Goal: Information Seeking & Learning: Learn about a topic

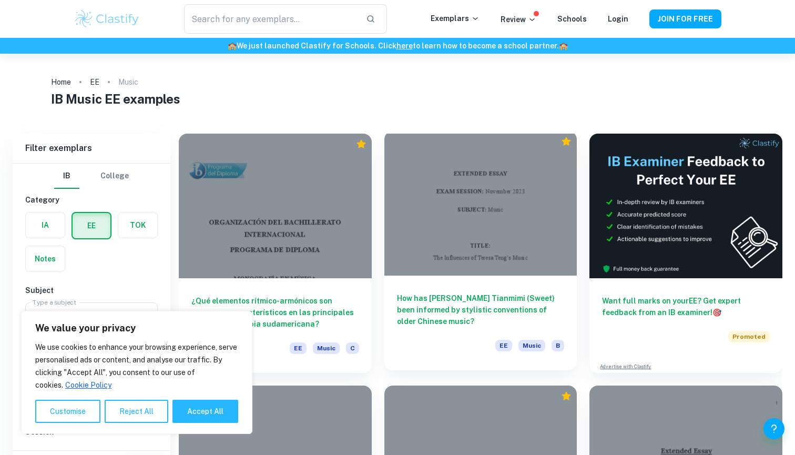
scroll to position [40, 0]
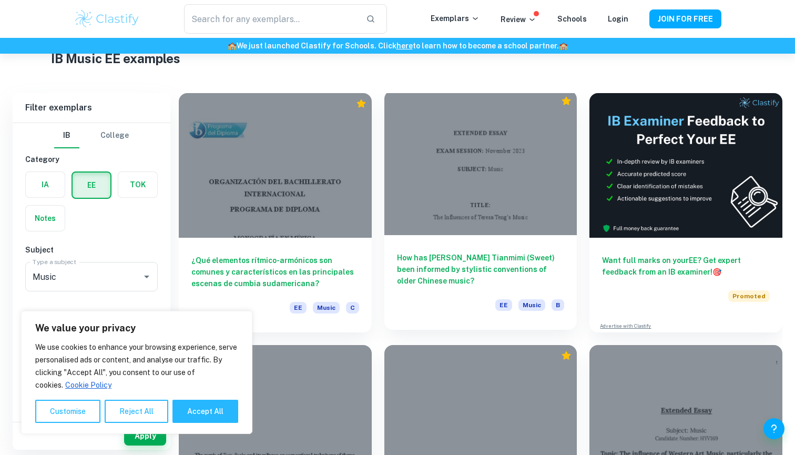
click at [435, 268] on h6 "How has [PERSON_NAME] Tianmimi (Sweet) been informed by stylistic conventions o…" at bounding box center [481, 269] width 168 height 35
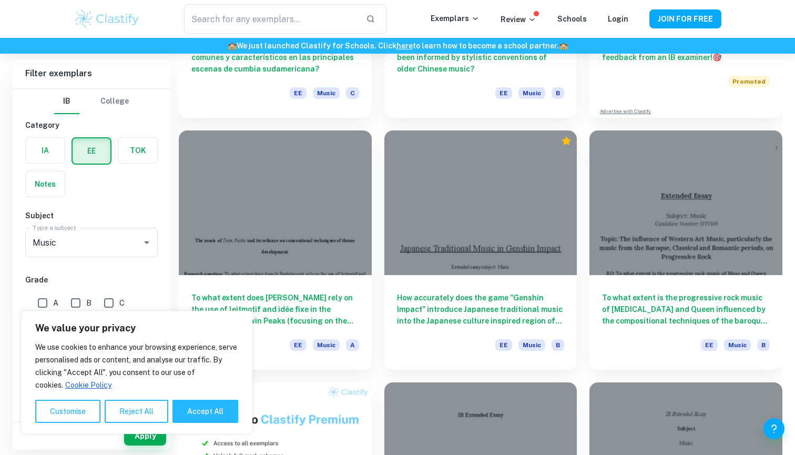
scroll to position [261, 0]
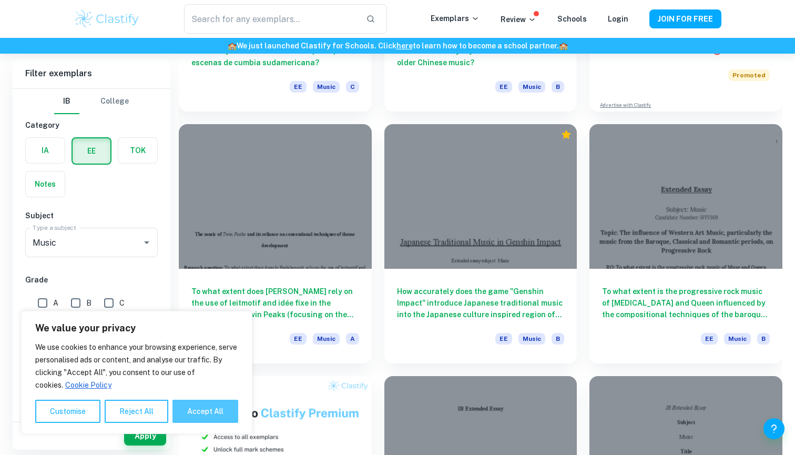
click at [188, 407] on button "Accept All" at bounding box center [205, 411] width 66 height 23
checkbox input "true"
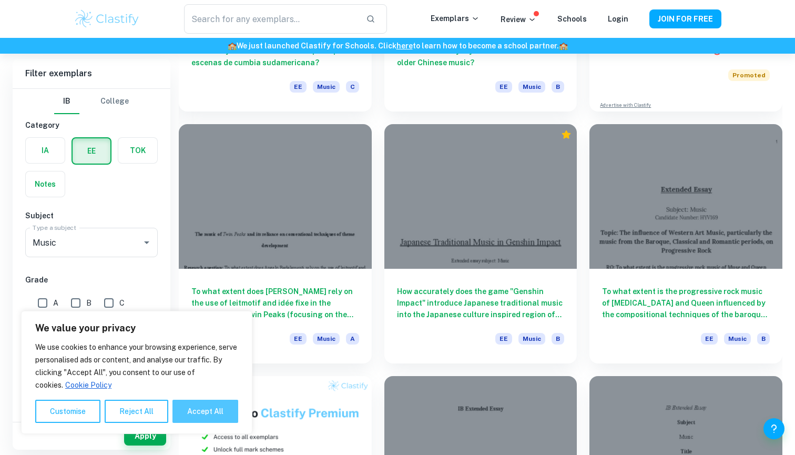
checkbox input "true"
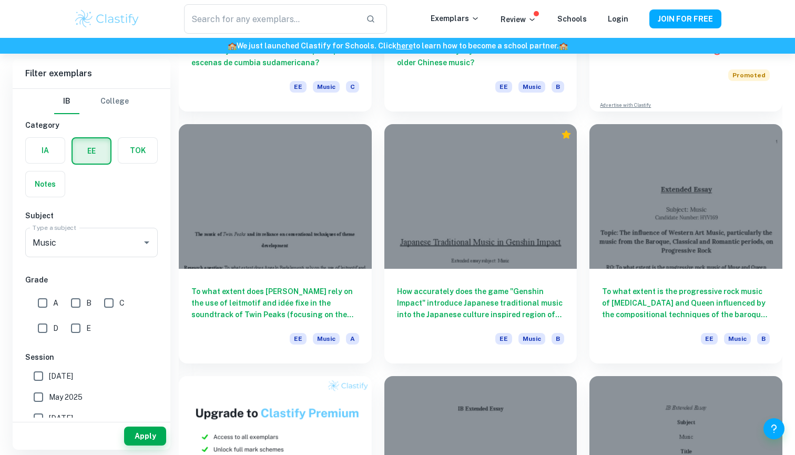
click at [42, 309] on input "A" at bounding box center [42, 302] width 21 height 21
checkbox input "true"
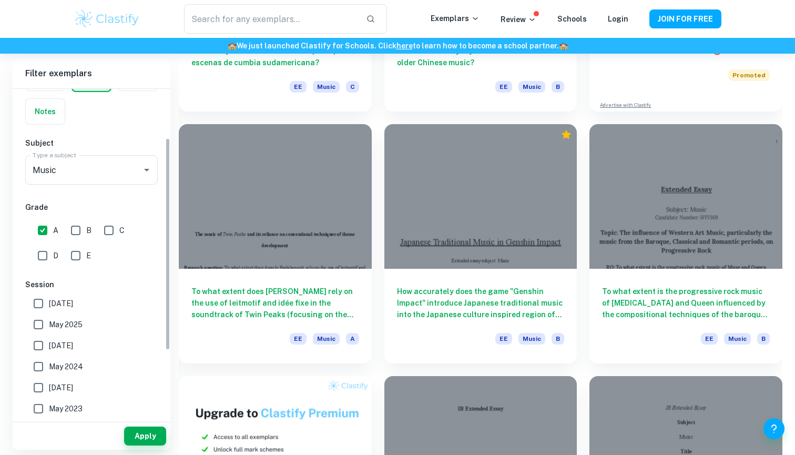
scroll to position [77, 0]
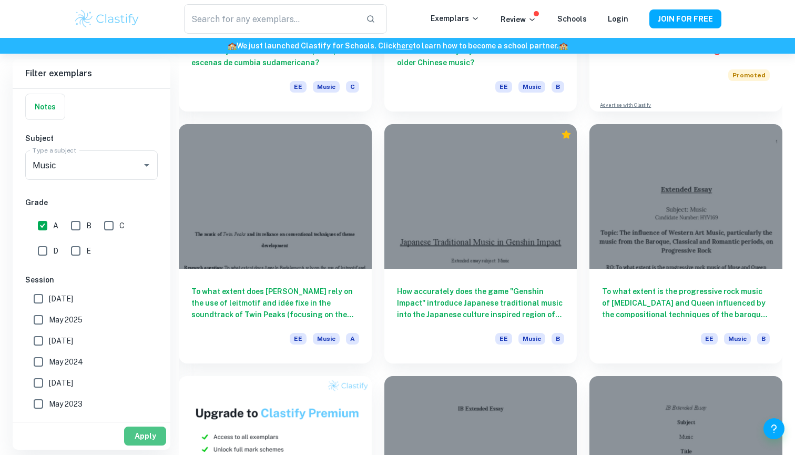
click at [147, 435] on button "Apply" at bounding box center [145, 435] width 42 height 19
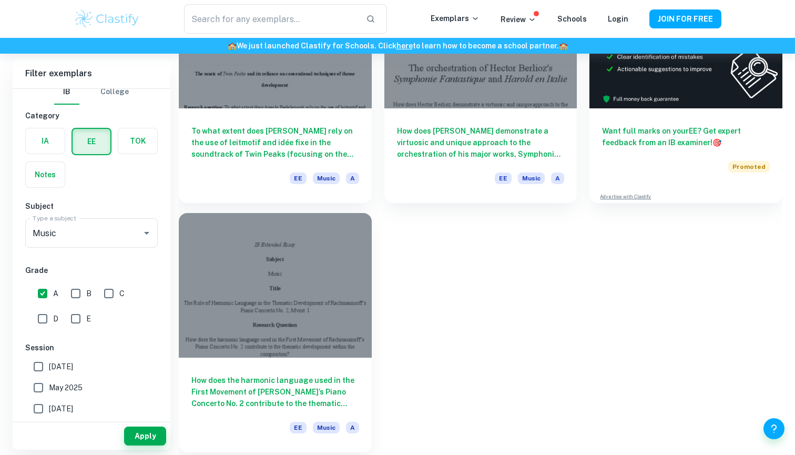
scroll to position [170, 0]
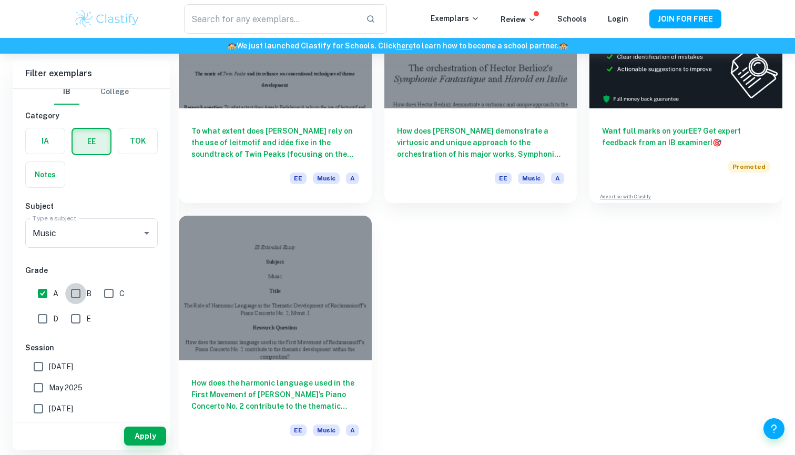
click at [85, 292] on input "B" at bounding box center [75, 293] width 21 height 21
checkbox input "true"
click at [136, 440] on button "Apply" at bounding box center [145, 435] width 42 height 19
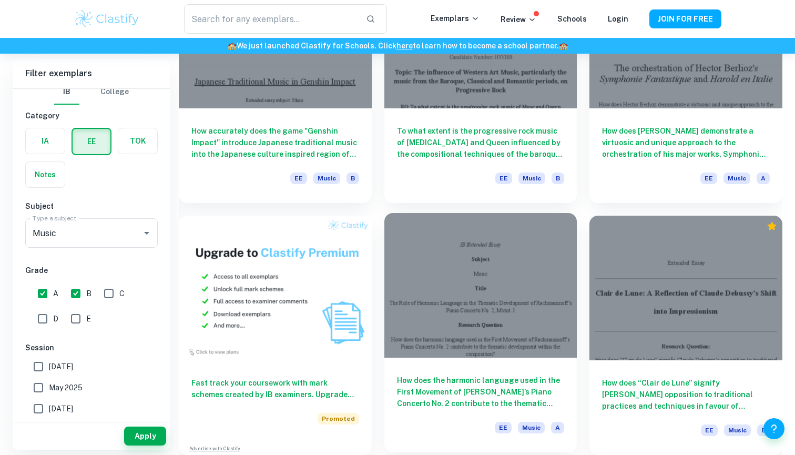
scroll to position [422, 0]
click at [451, 382] on h6 "How does the harmonic language used in the First Movement of [PERSON_NAME]’s Pi…" at bounding box center [481, 391] width 168 height 35
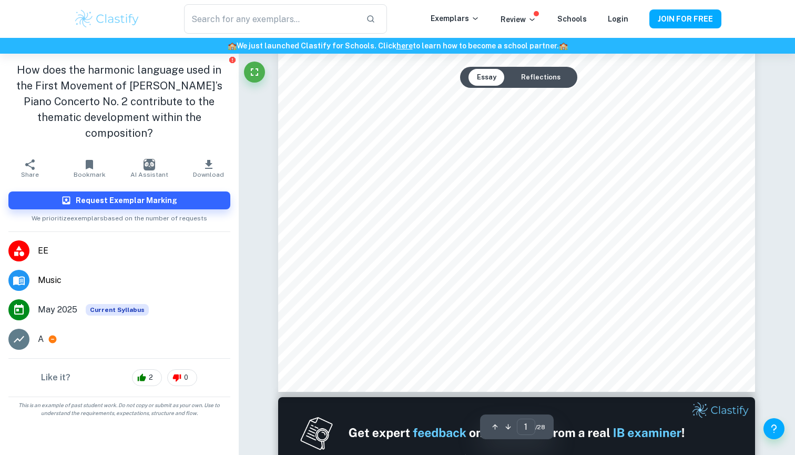
scroll to position [300, 0]
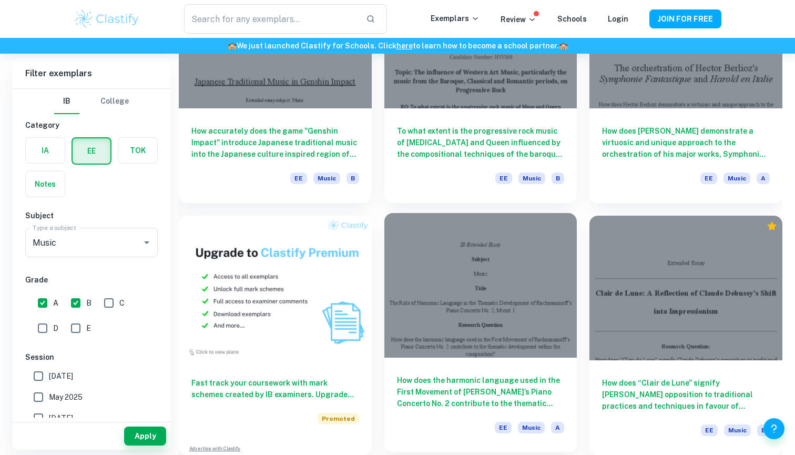
scroll to position [421, 0]
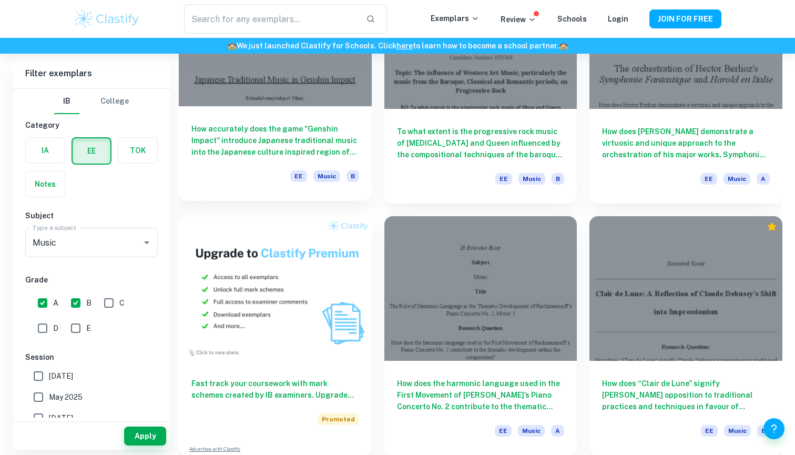
click at [322, 139] on h6 "How accurately does the game "Genshin Impact" introduce Japanese traditional mu…" at bounding box center [275, 140] width 168 height 35
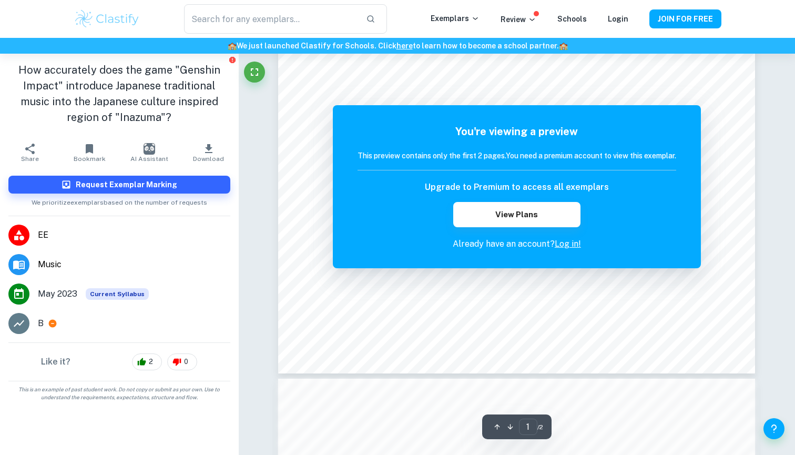
scroll to position [344, 0]
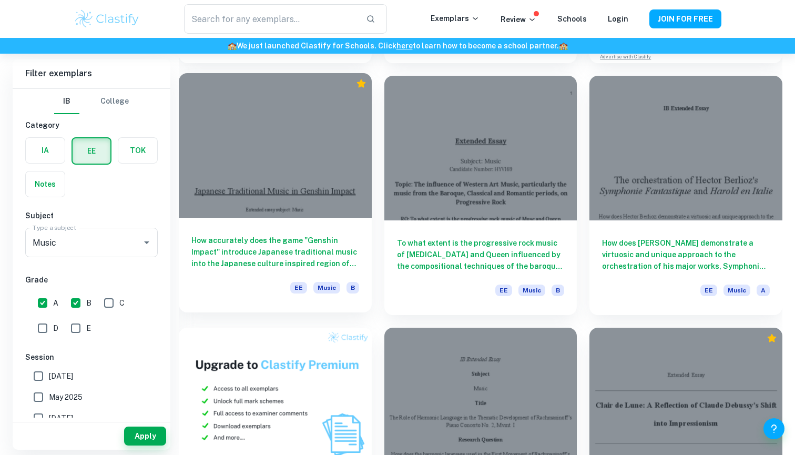
scroll to position [313, 0]
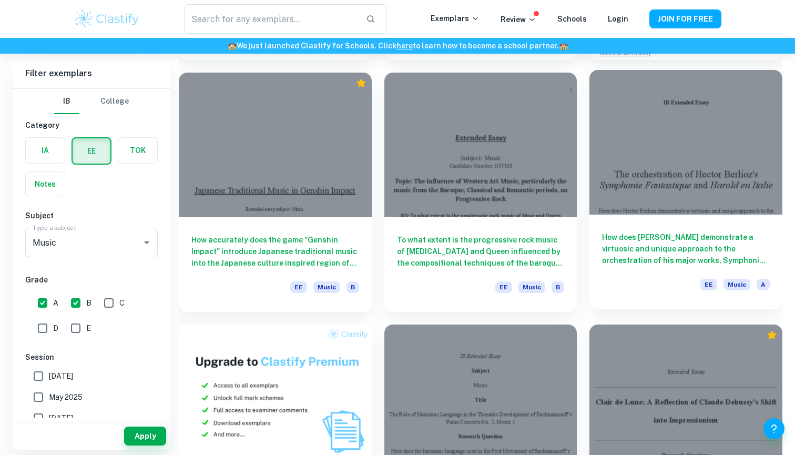
click at [651, 198] on div at bounding box center [686, 142] width 193 height 145
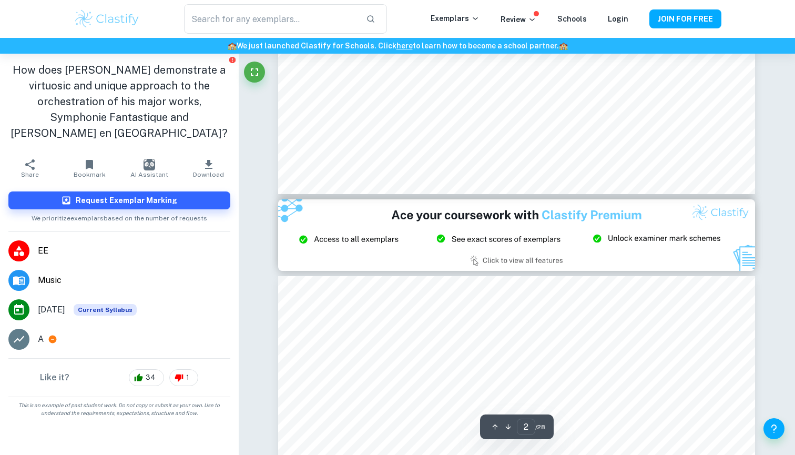
scroll to position [1359, 0]
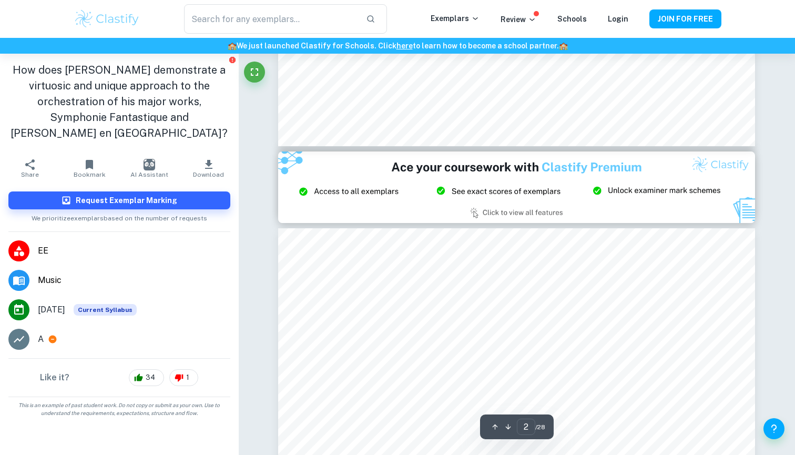
type input "3"
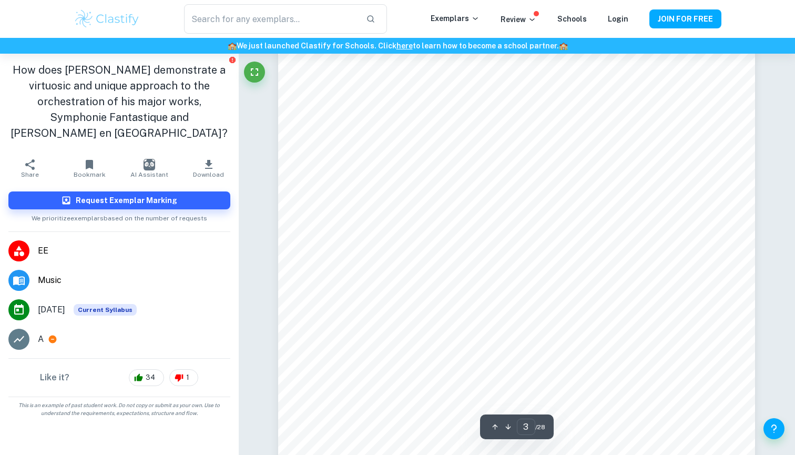
scroll to position [1647, 0]
